Goal: Task Accomplishment & Management: Manage account settings

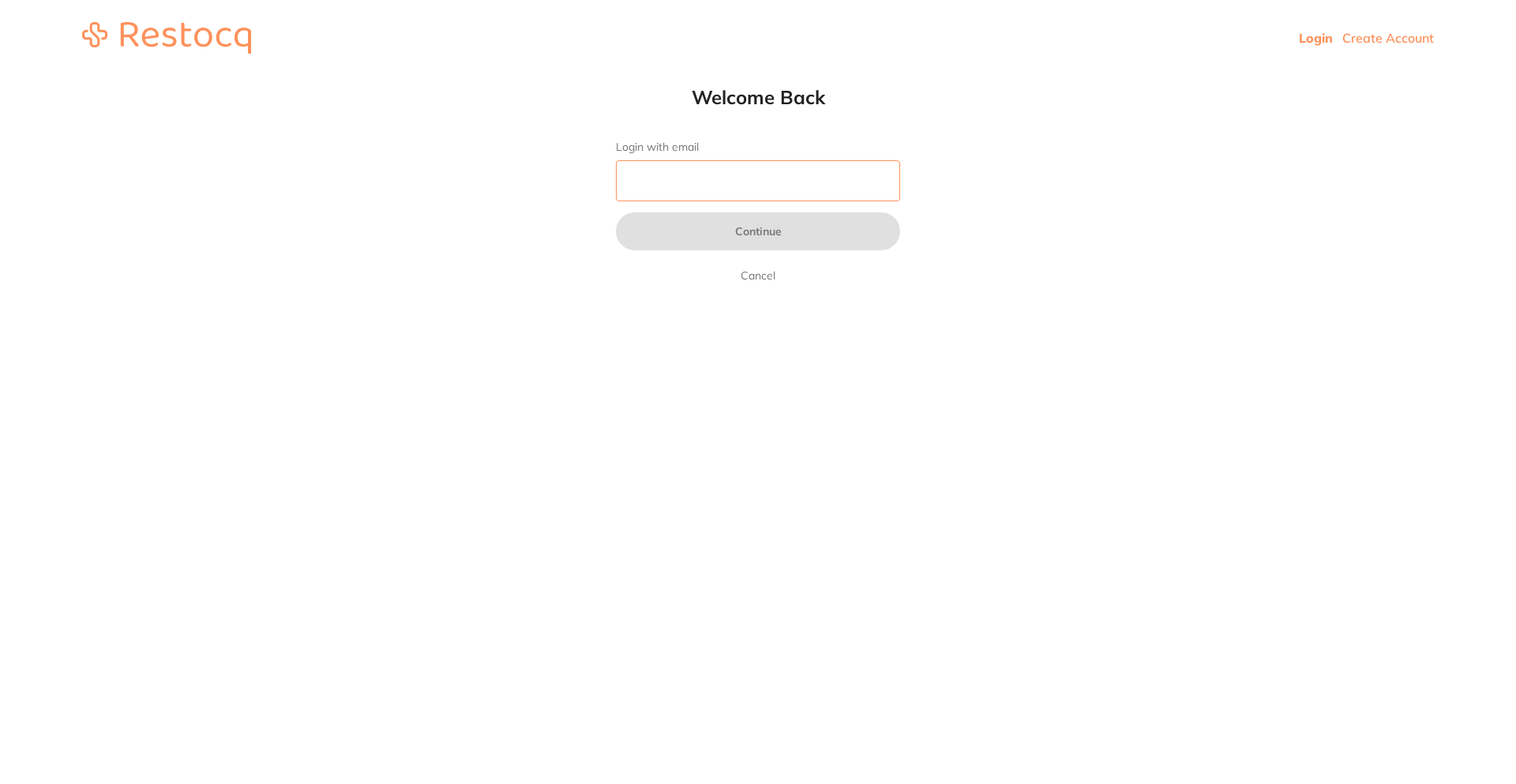
click at [681, 190] on input "Login with email" at bounding box center [758, 181] width 284 height 41
click at [742, 169] on input "Login with email" at bounding box center [758, 181] width 284 height 41
click at [677, 174] on input "Login with email" at bounding box center [758, 181] width 284 height 41
type input "s"
click at [578, 76] on html "Login Create Account Welcome Back Login with email s Continue Cancel Welcome ba…" at bounding box center [758, 37] width 1516 height 76
